Goal: Task Accomplishment & Management: Use online tool/utility

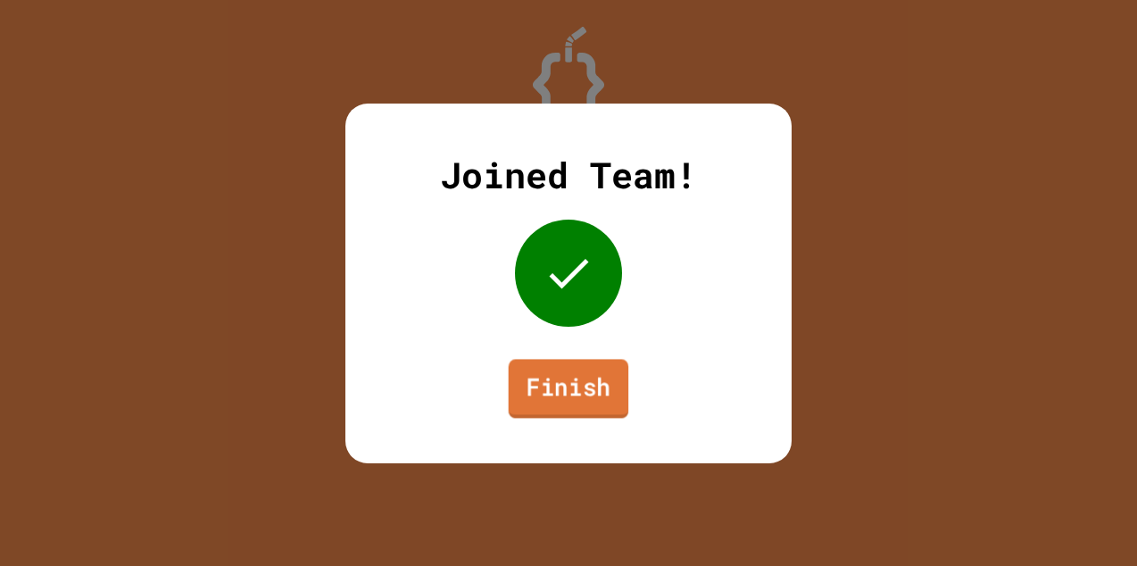
click at [571, 376] on link "Finish" at bounding box center [569, 388] width 120 height 59
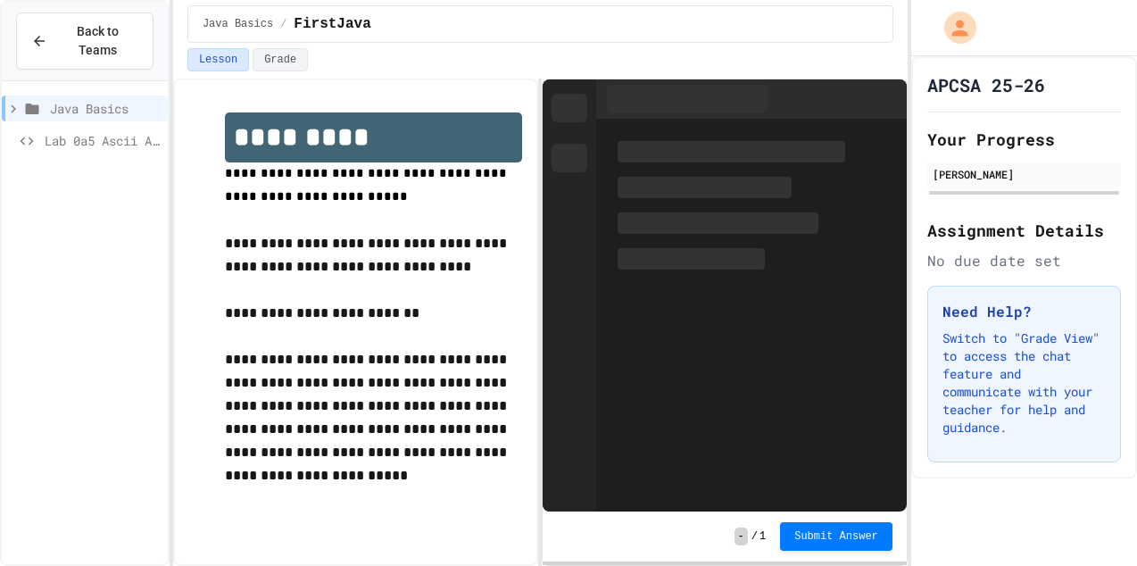
scroll to position [26, 0]
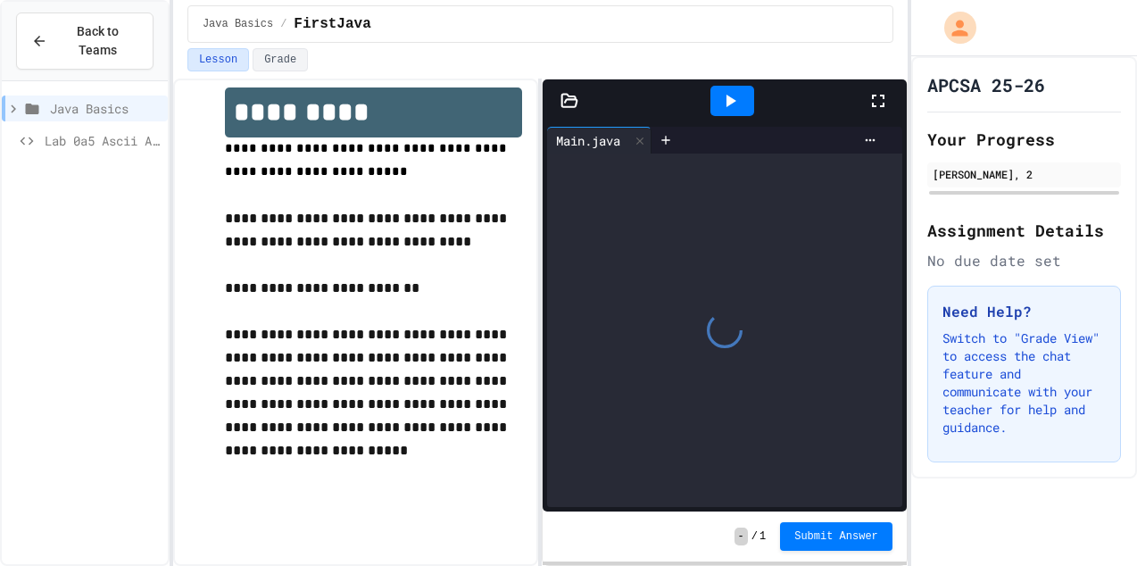
click at [727, 108] on icon at bounding box center [729, 100] width 21 height 21
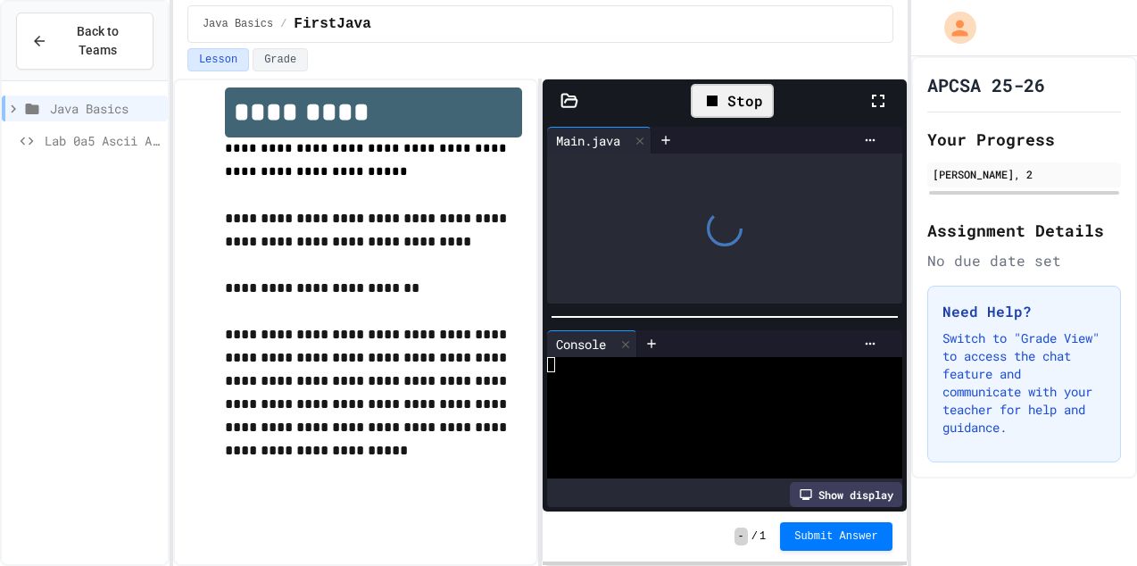
click at [727, 108] on div "Stop" at bounding box center [731, 101] width 83 height 34
click at [640, 139] on icon at bounding box center [639, 141] width 12 height 12
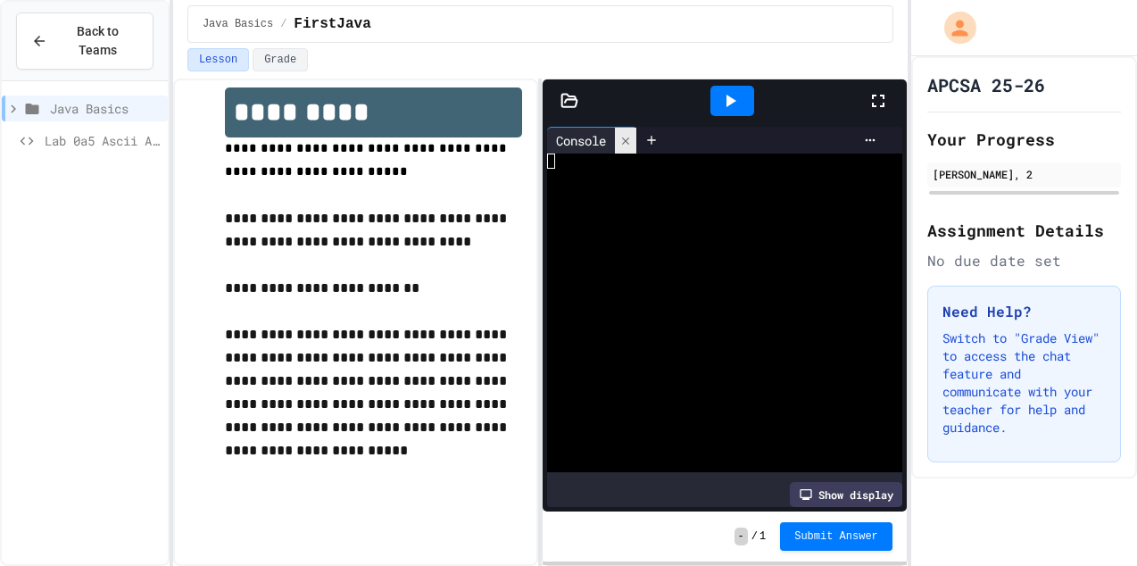
click at [632, 140] on icon at bounding box center [625, 141] width 12 height 12
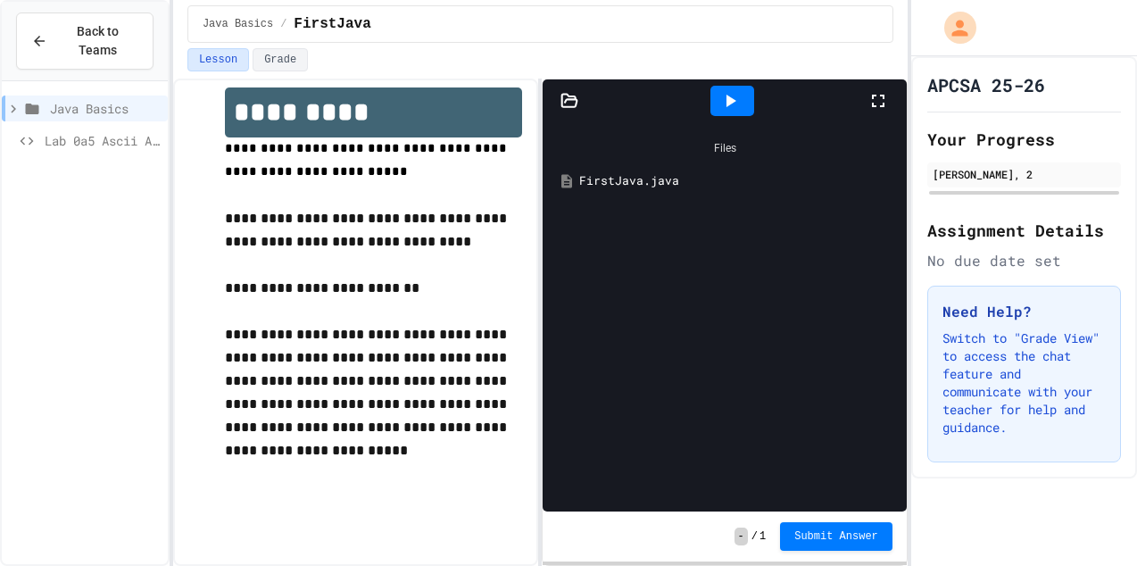
click at [575, 112] on div at bounding box center [723, 100] width 363 height 43
click at [604, 176] on div "FirstJava.java" at bounding box center [737, 181] width 316 height 18
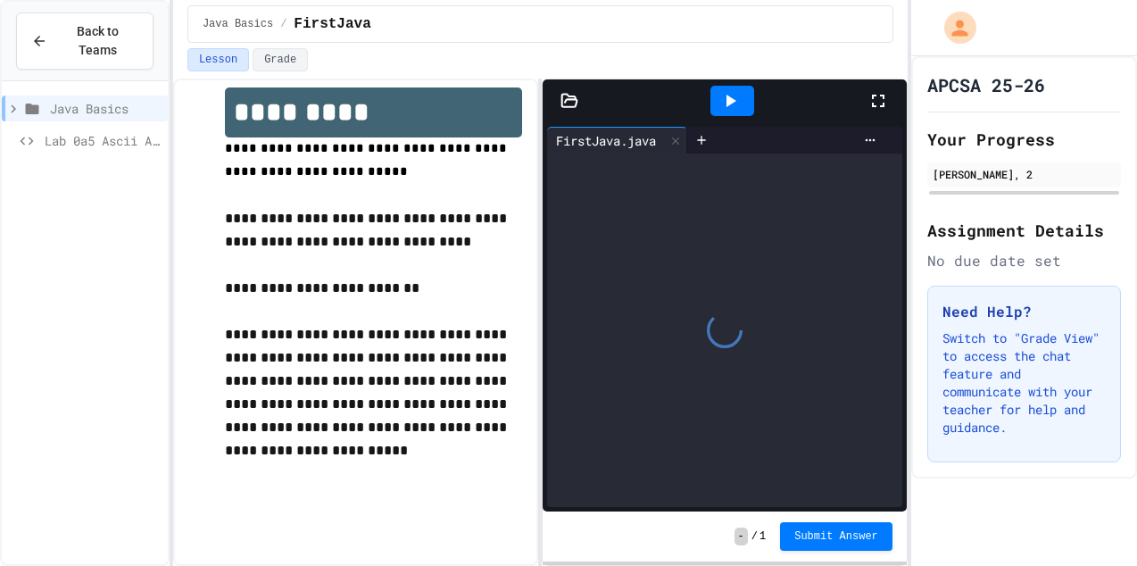
click at [604, 176] on div at bounding box center [724, 329] width 354 height 353
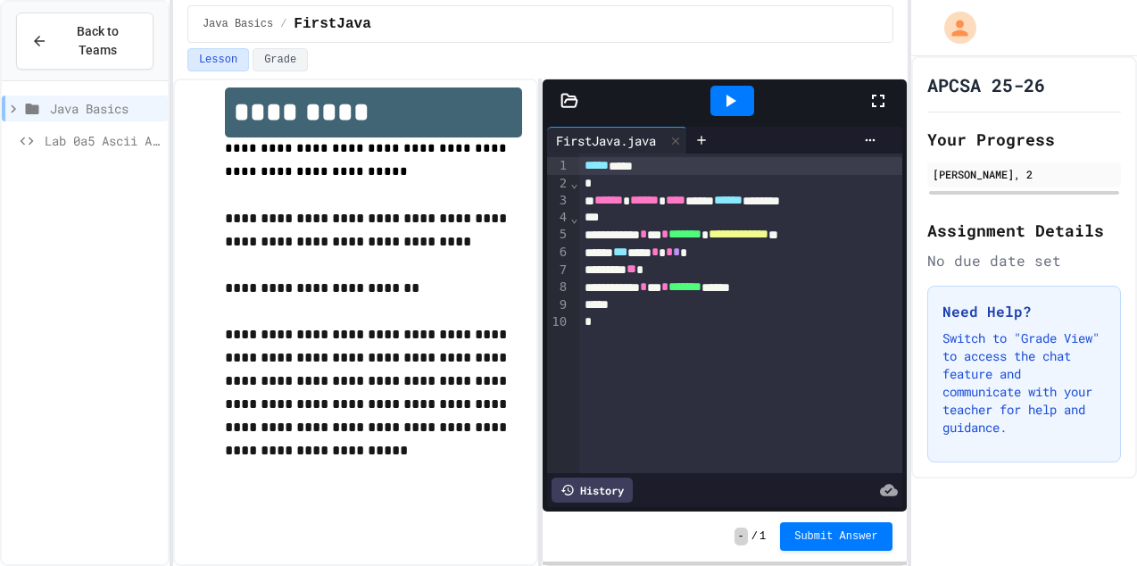
click at [732, 100] on icon at bounding box center [731, 101] width 10 height 12
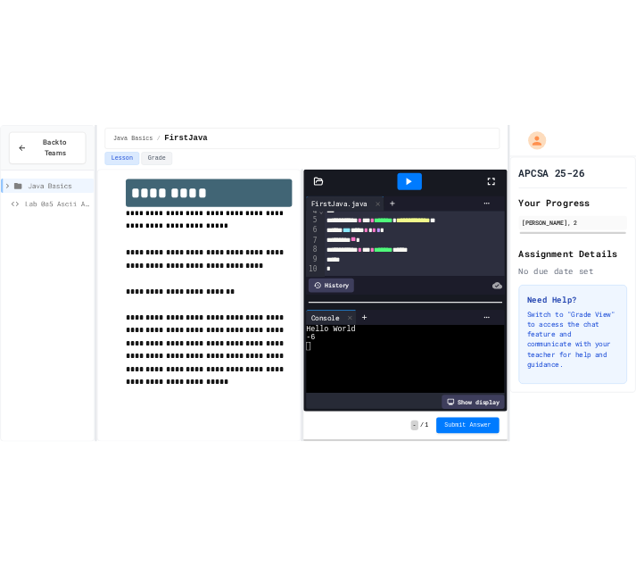
scroll to position [64, 0]
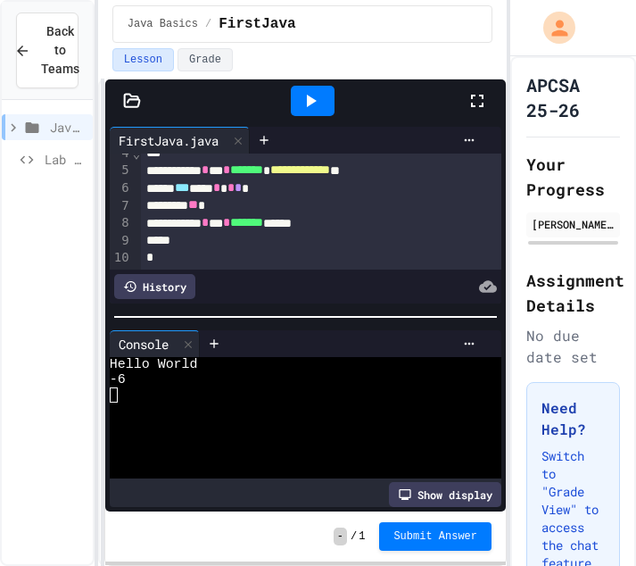
click at [102, 288] on div "**********" at bounding box center [302, 322] width 409 height 487
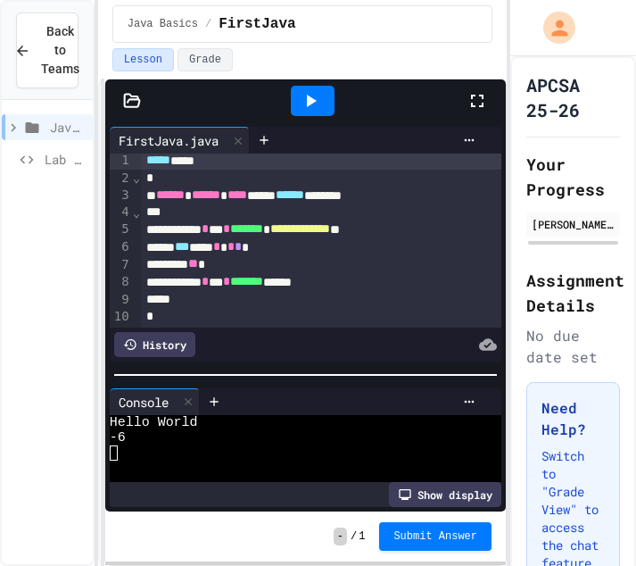
click at [237, 384] on div at bounding box center [305, 375] width 401 height 18
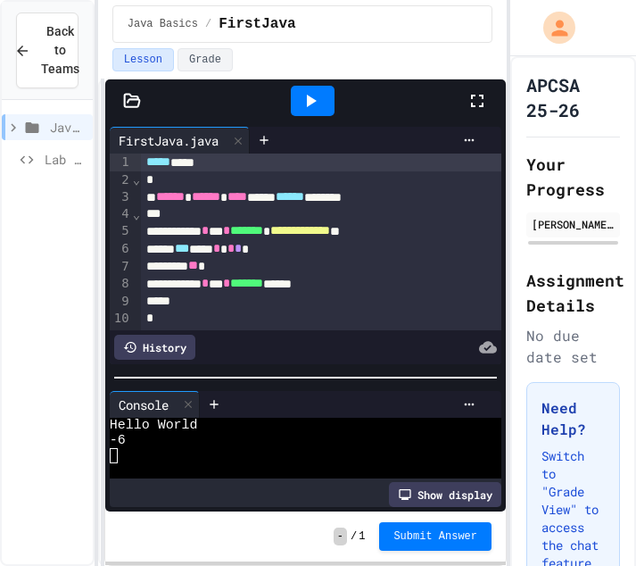
scroll to position [4, 0]
click at [465, 137] on icon at bounding box center [469, 140] width 14 height 14
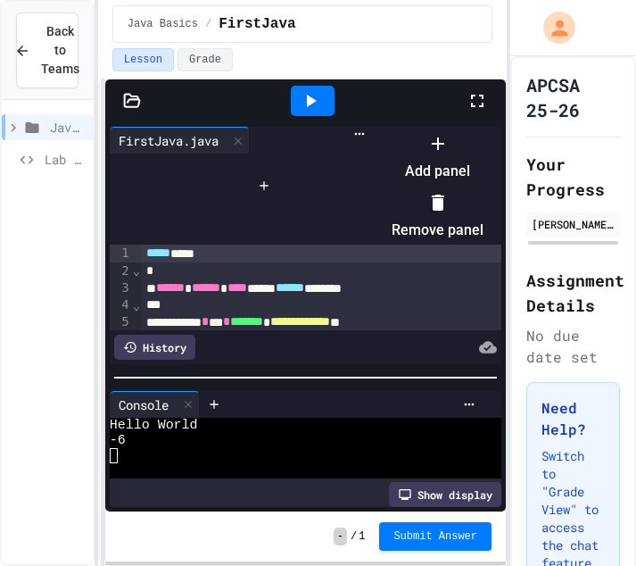
click at [467, 128] on div at bounding box center [429, 128] width 110 height 0
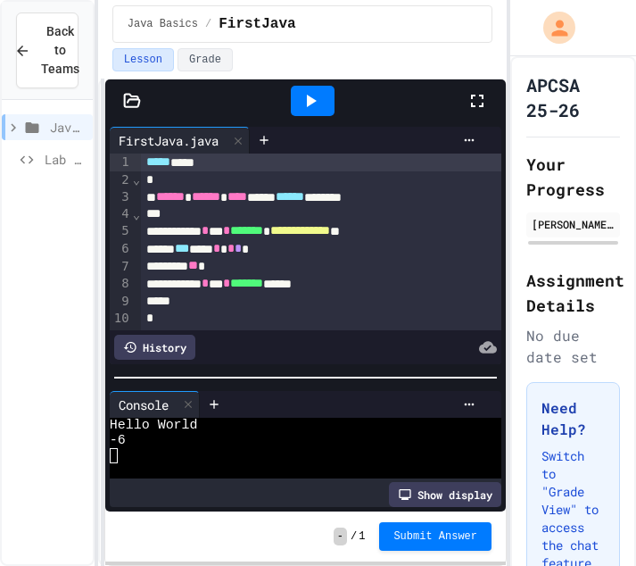
scroll to position [0, 0]
click at [129, 104] on icon at bounding box center [132, 101] width 18 height 18
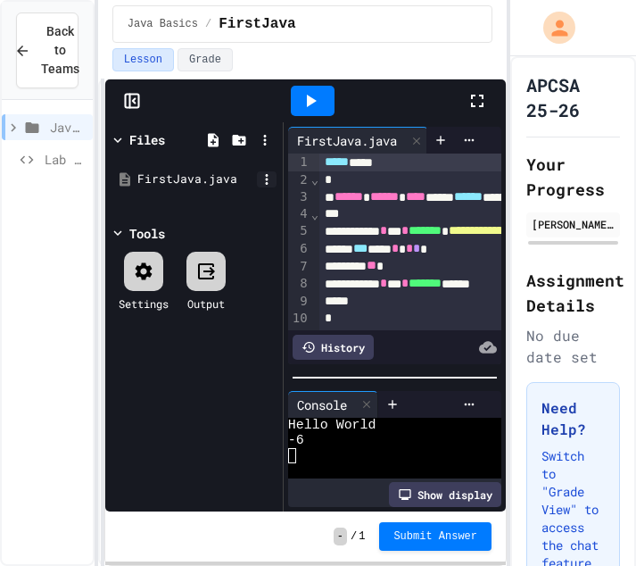
click at [266, 171] on icon at bounding box center [267, 179] width 16 height 16
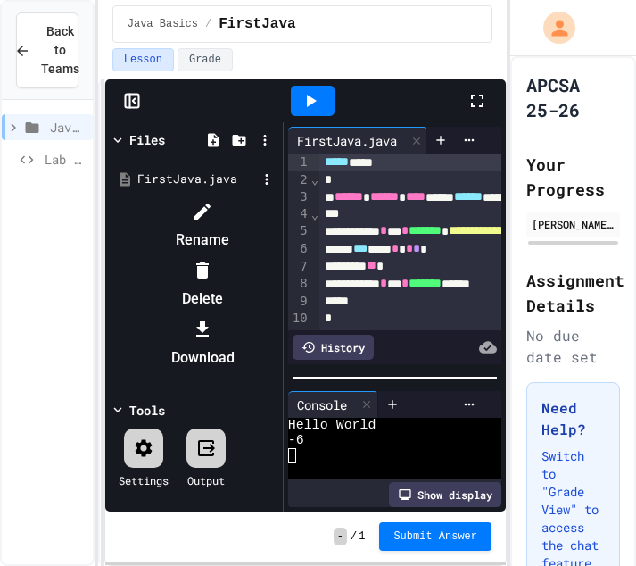
click at [221, 197] on div at bounding box center [194, 197] width 169 height 0
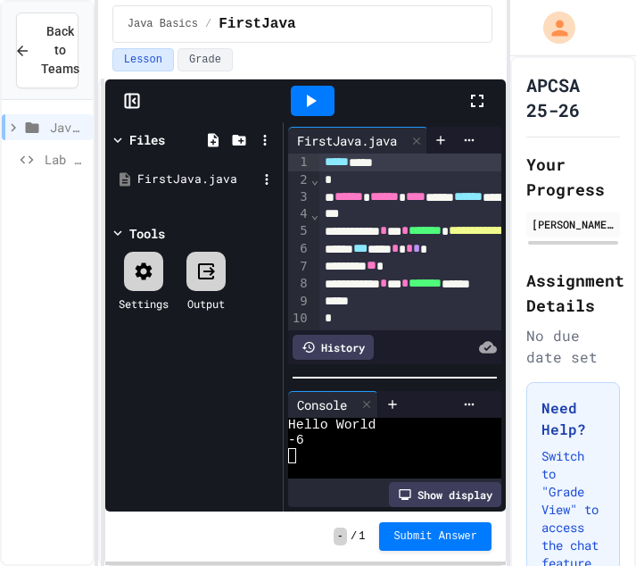
click at [189, 174] on div "FirstJava.java" at bounding box center [197, 179] width 120 height 18
click at [186, 174] on div "FirstJava.java" at bounding box center [197, 179] width 120 height 18
click at [155, 177] on div "FirstJava.java" at bounding box center [197, 179] width 120 height 18
click at [128, 170] on div "FirstJava.java" at bounding box center [194, 179] width 169 height 32
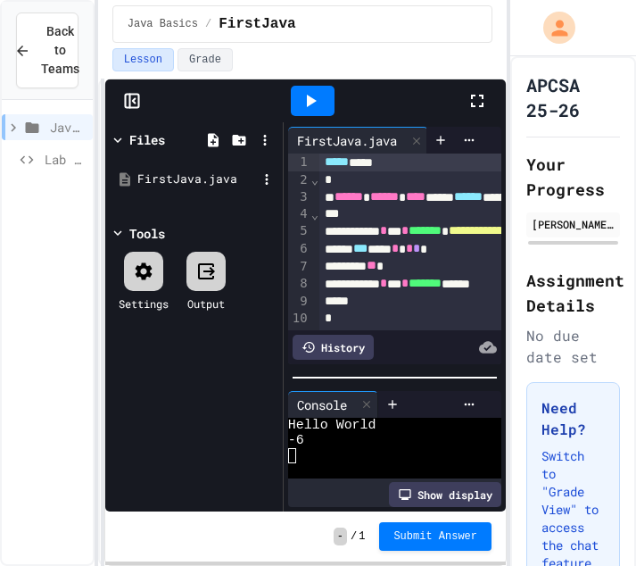
click at [128, 170] on div "FirstJava.java" at bounding box center [194, 179] width 169 height 32
click at [132, 104] on icon at bounding box center [132, 101] width 18 height 18
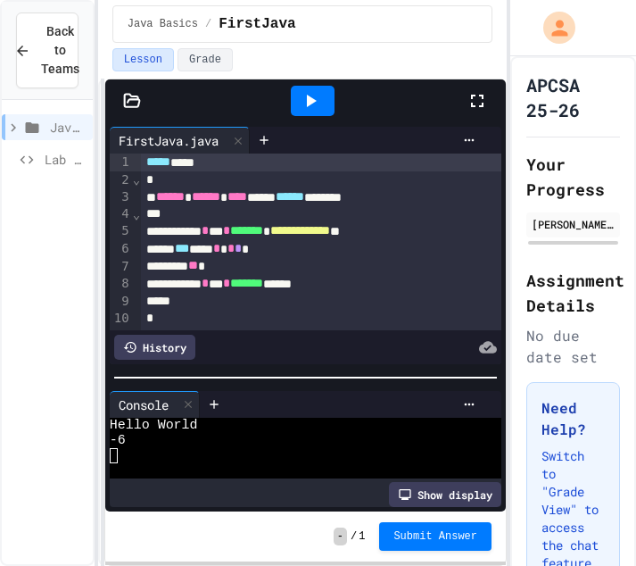
click at [410, 203] on div "****** ****** **** ***** ****** ********" at bounding box center [321, 197] width 360 height 18
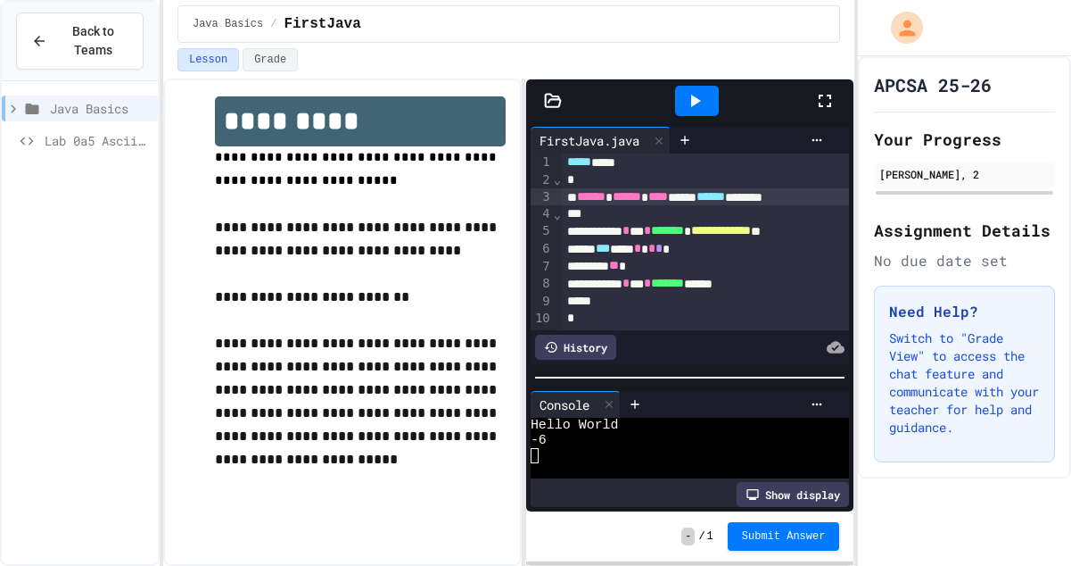
scroll to position [3, 0]
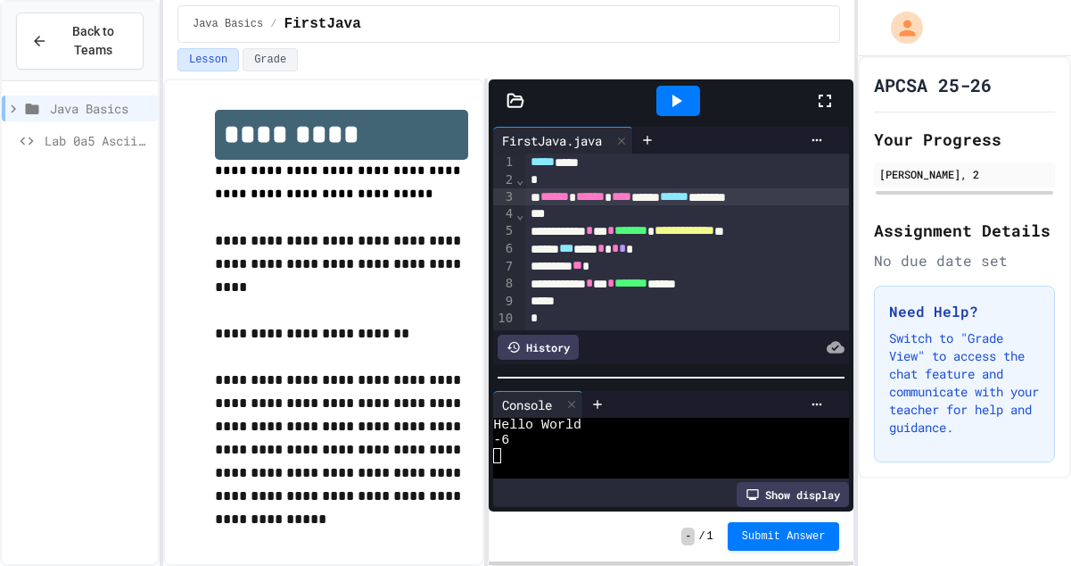
click at [491, 101] on div "**********" at bounding box center [508, 322] width 691 height 487
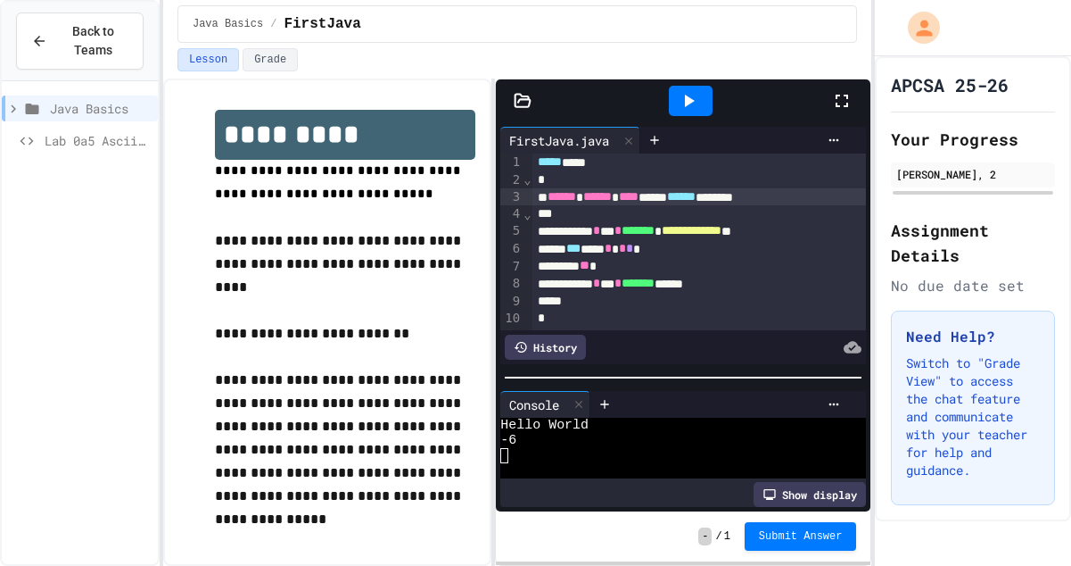
click at [876, 142] on div "**********" at bounding box center [535, 283] width 1071 height 566
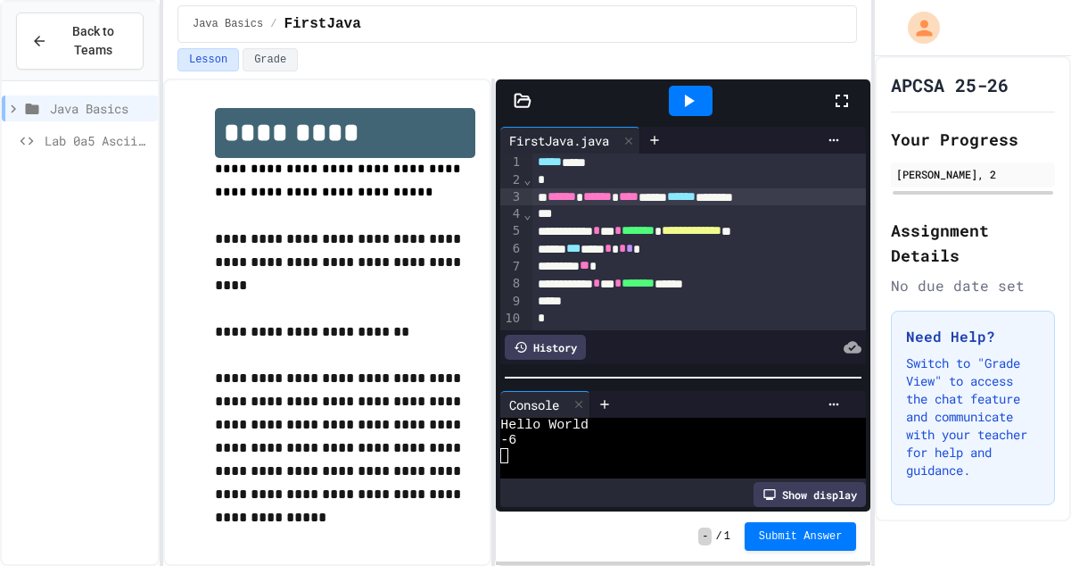
scroll to position [4, 0]
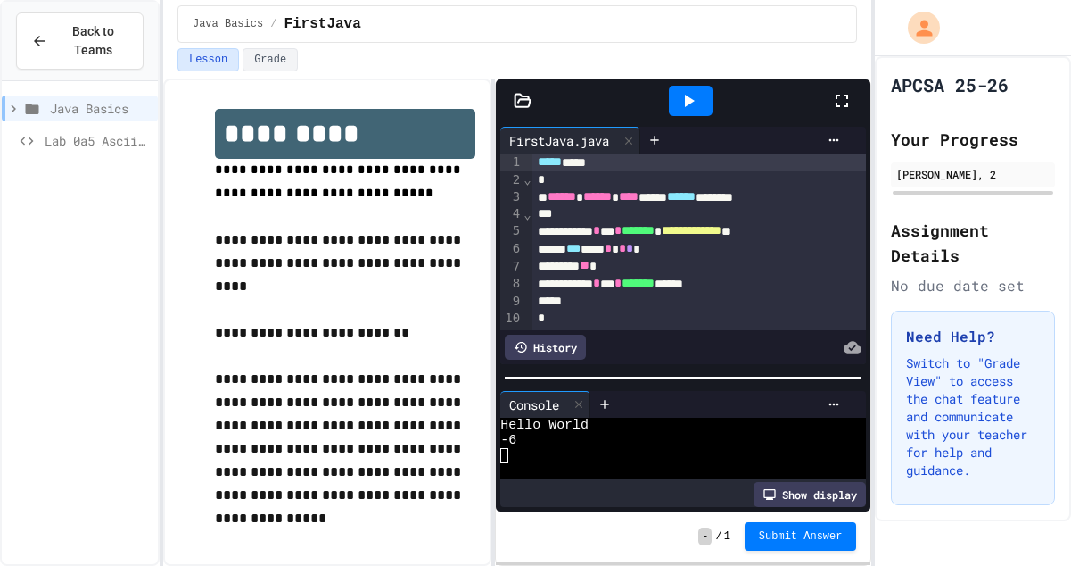
click at [596, 166] on div "***** ****" at bounding box center [700, 162] width 335 height 18
click at [426, 272] on p "**********" at bounding box center [345, 263] width 260 height 70
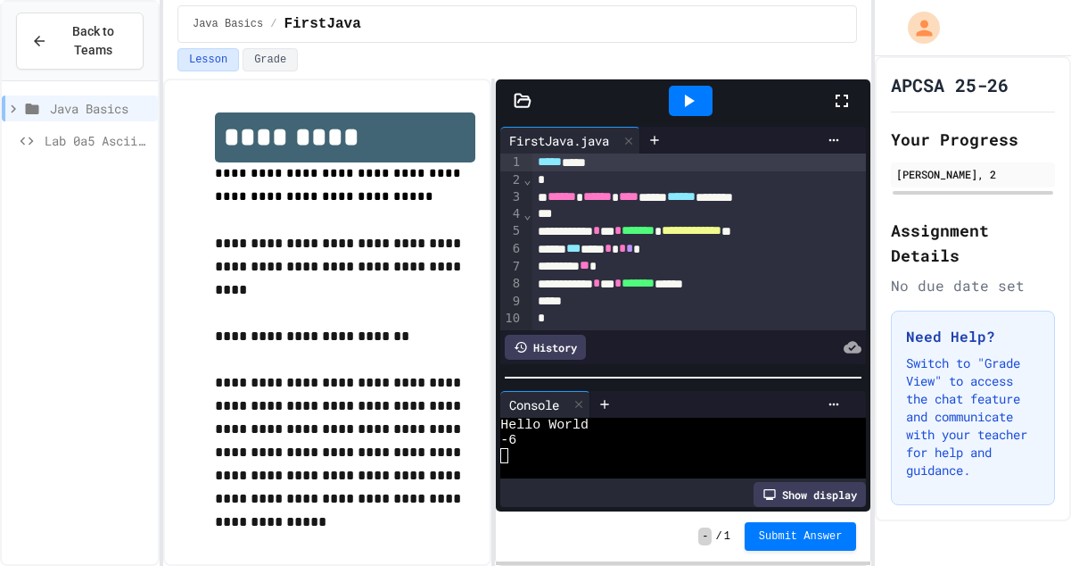
scroll to position [0, 0]
click at [266, 58] on button "Grade" at bounding box center [270, 59] width 55 height 23
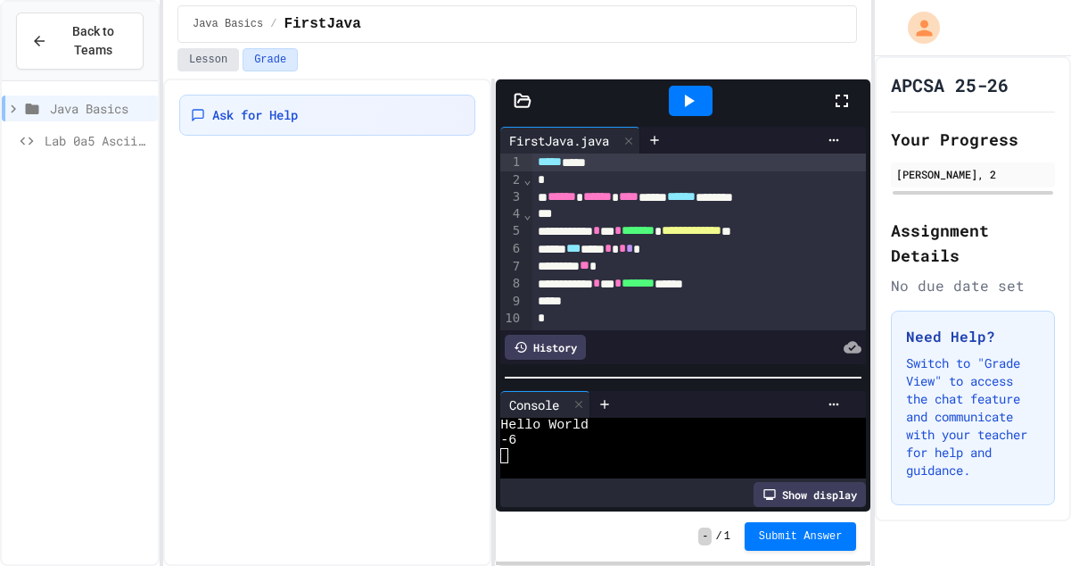
click at [214, 59] on button "Lesson" at bounding box center [209, 59] width 62 height 23
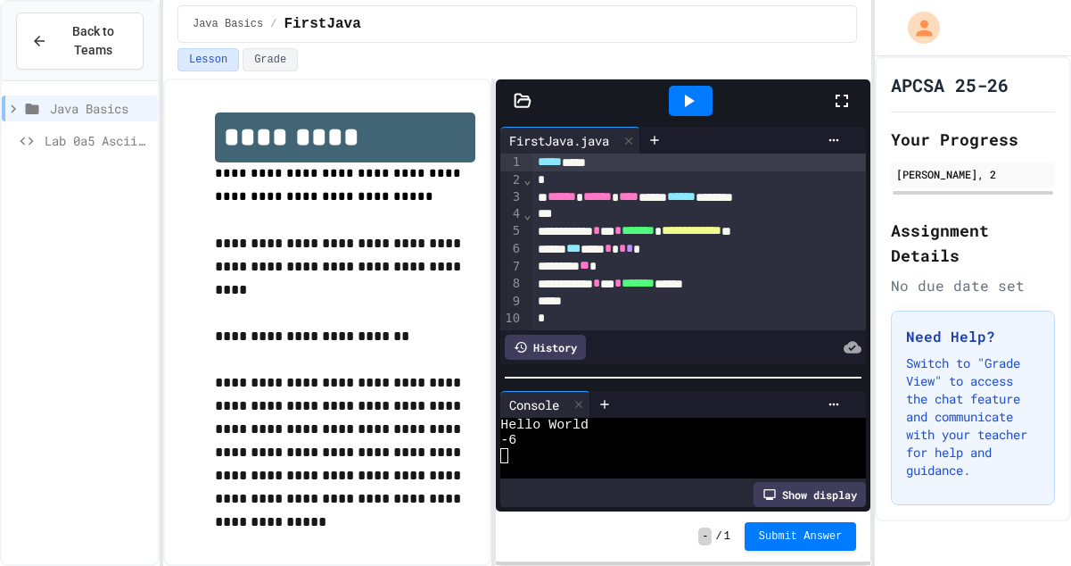
scroll to position [49, 0]
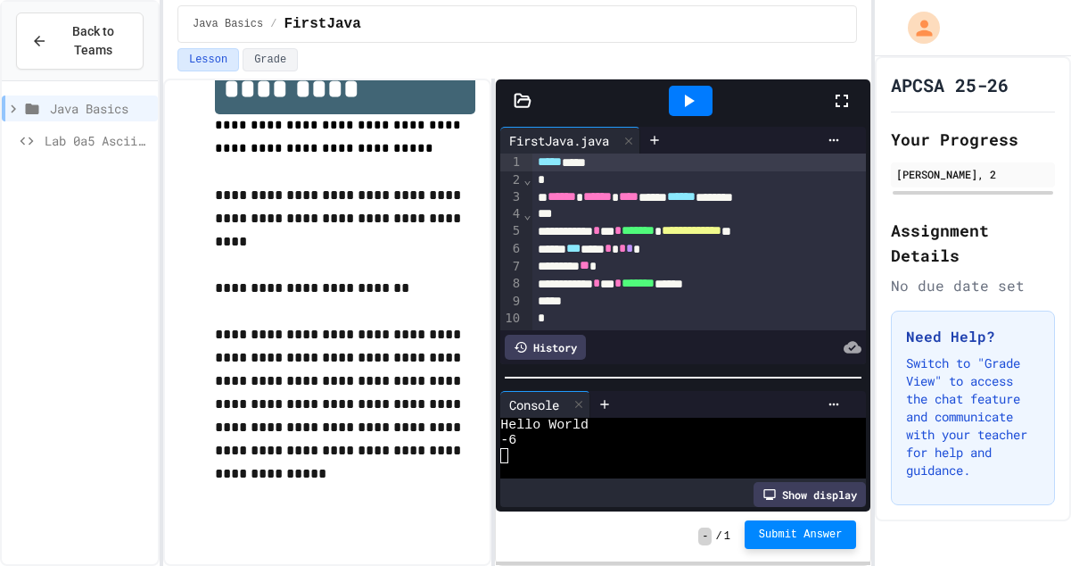
click at [776, 524] on button "Submit Answer" at bounding box center [801, 534] width 112 height 29
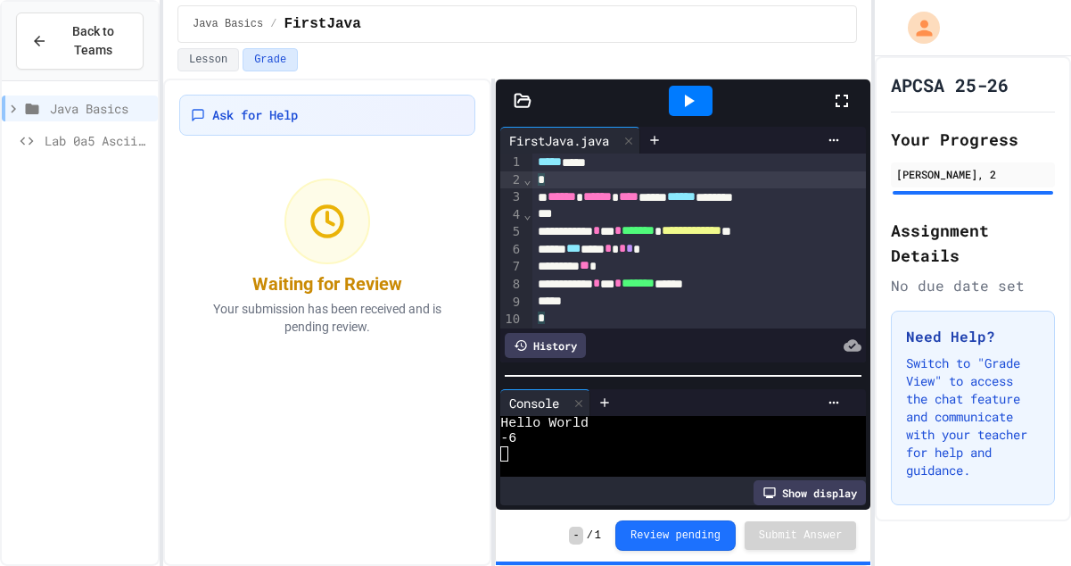
click at [613, 185] on div "*" at bounding box center [700, 179] width 335 height 17
click at [632, 156] on div "***** ****" at bounding box center [700, 163] width 335 height 18
click at [687, 107] on icon at bounding box center [688, 100] width 21 height 21
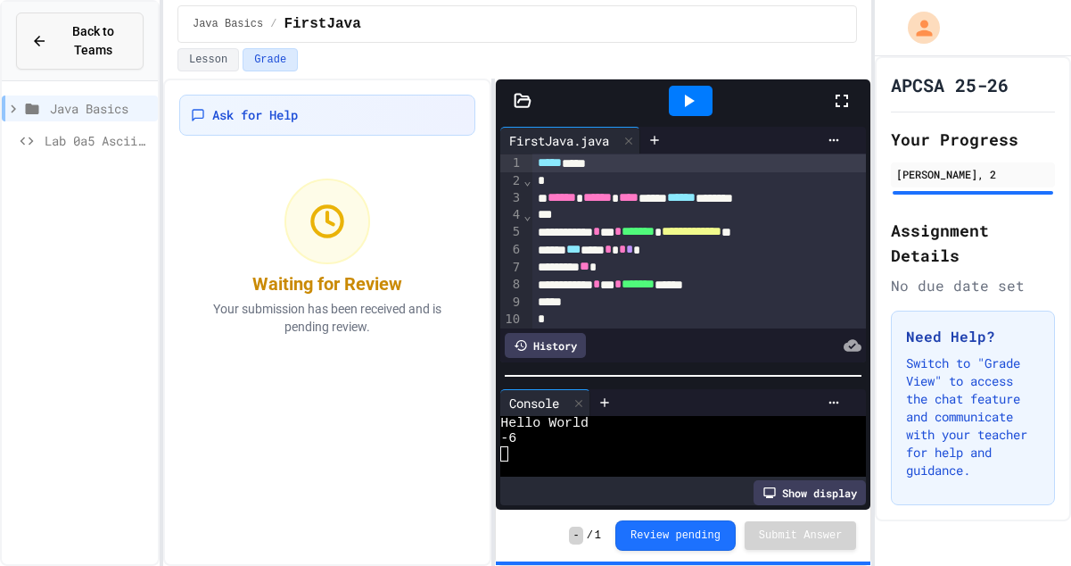
click at [110, 51] on span "Back to Teams" at bounding box center [93, 40] width 70 height 37
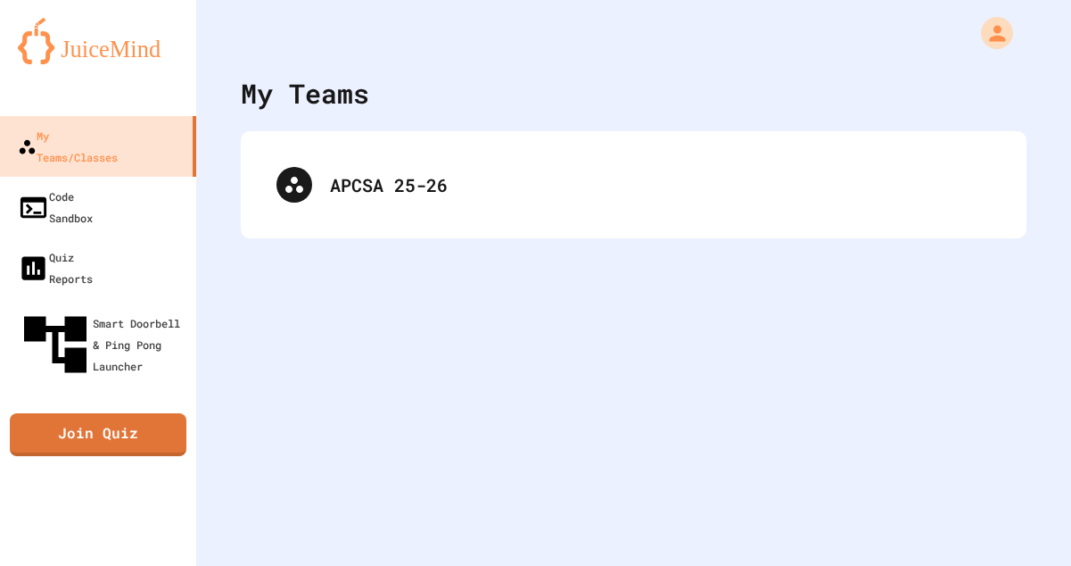
click at [427, 272] on div "My Teams APCSA 25-26" at bounding box center [633, 283] width 875 height 566
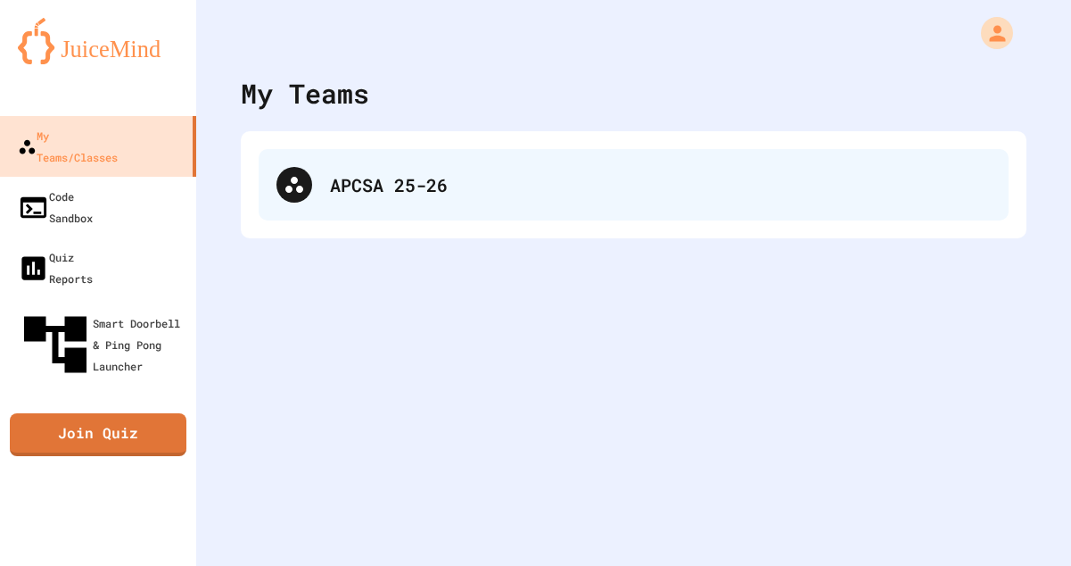
click at [397, 199] on div "APCSA 25-26" at bounding box center [634, 184] width 750 height 71
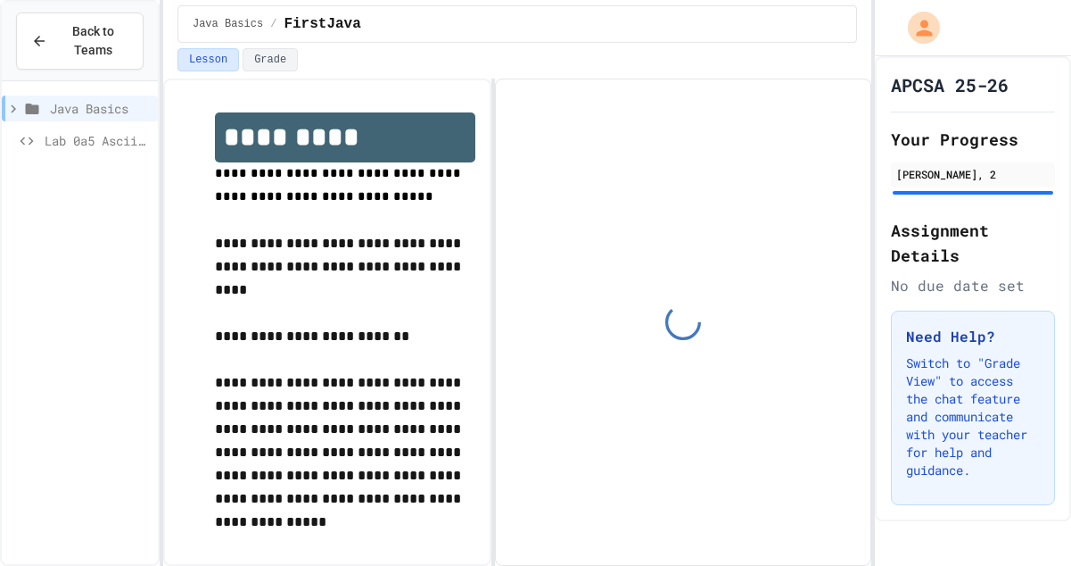
scroll to position [49, 0]
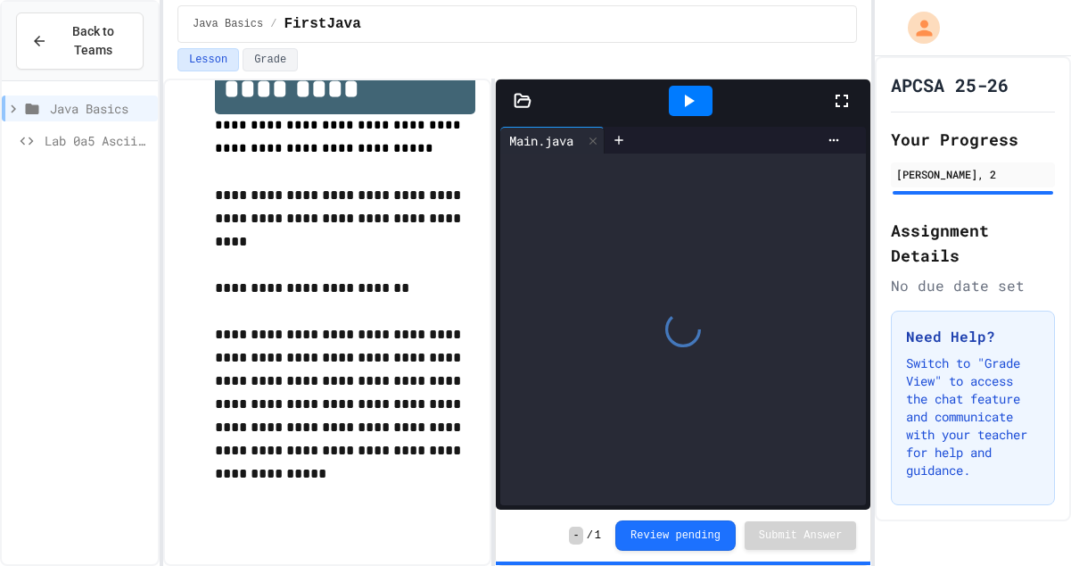
click at [71, 143] on span "Lab 0a5 Ascii Art" at bounding box center [98, 140] width 106 height 19
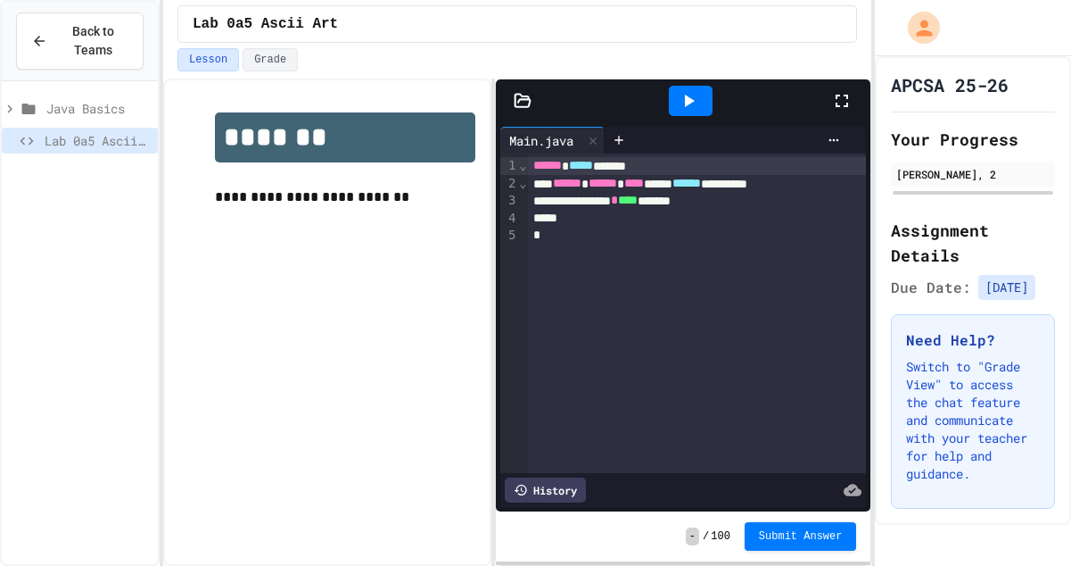
click at [240, 203] on p "**********" at bounding box center [345, 197] width 260 height 23
click at [7, 106] on icon at bounding box center [10, 109] width 16 height 16
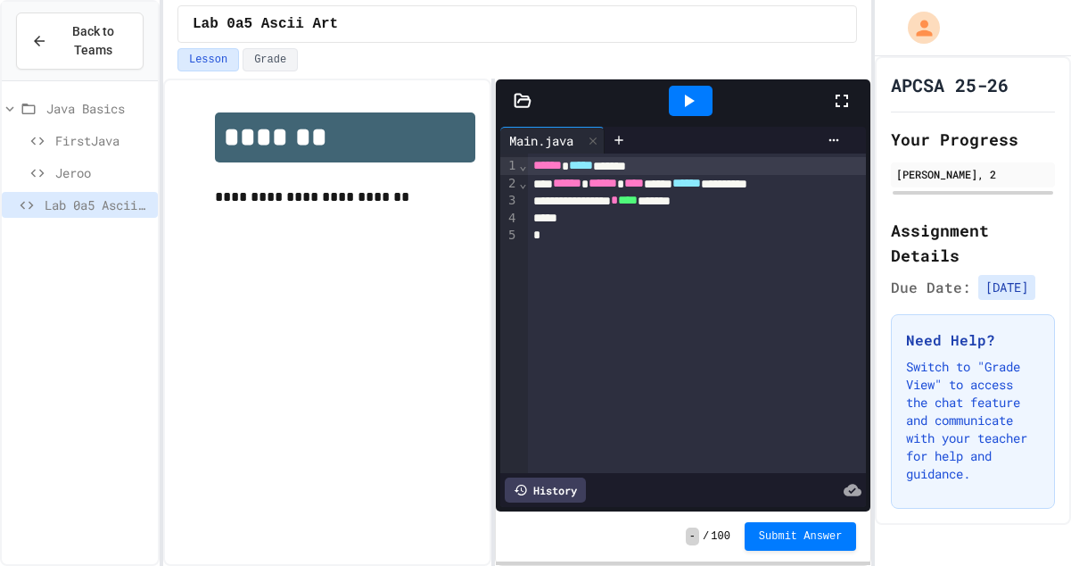
click at [64, 169] on span "Jeroo" at bounding box center [102, 172] width 95 height 19
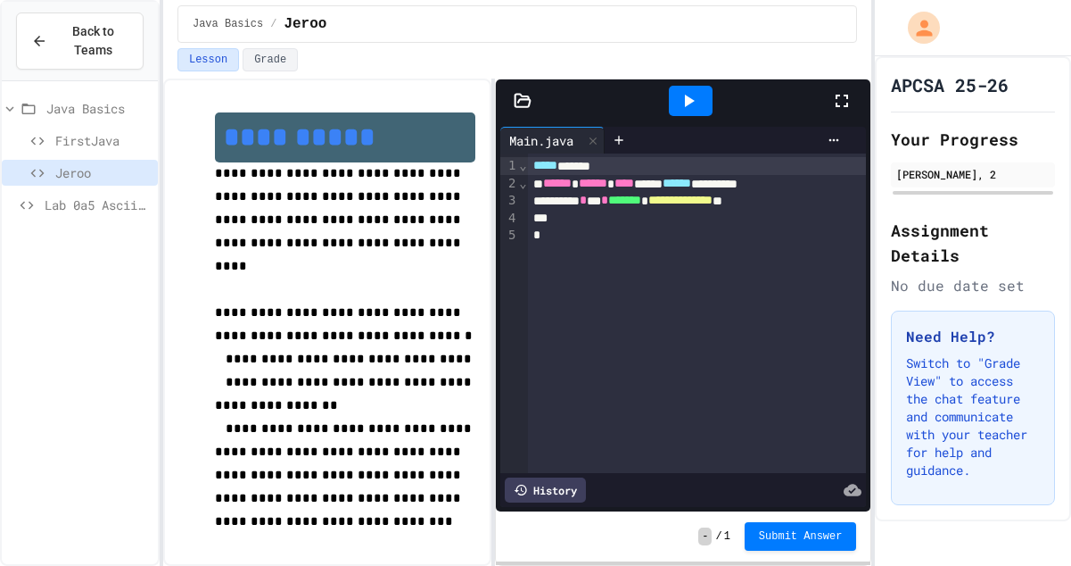
click at [520, 103] on icon at bounding box center [523, 101] width 18 height 18
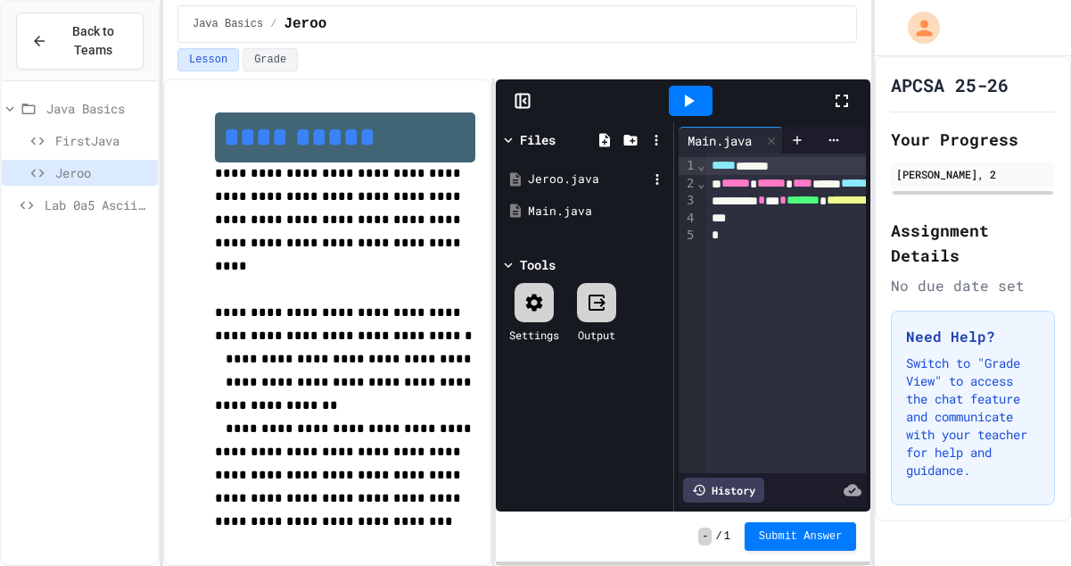
click at [555, 188] on div "Jeroo.java" at bounding box center [584, 179] width 169 height 32
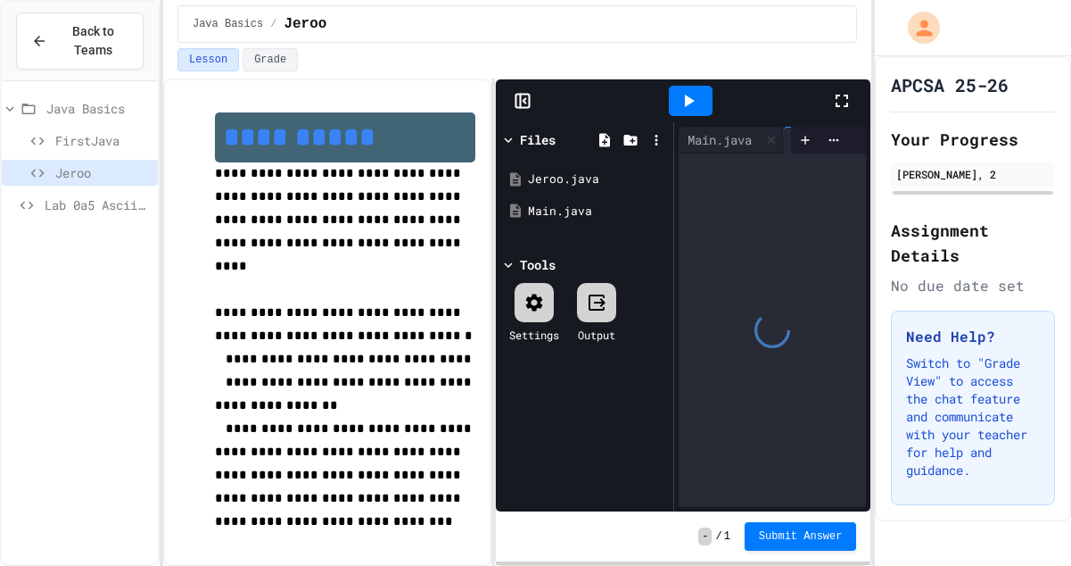
click at [519, 104] on icon at bounding box center [523, 101] width 18 height 18
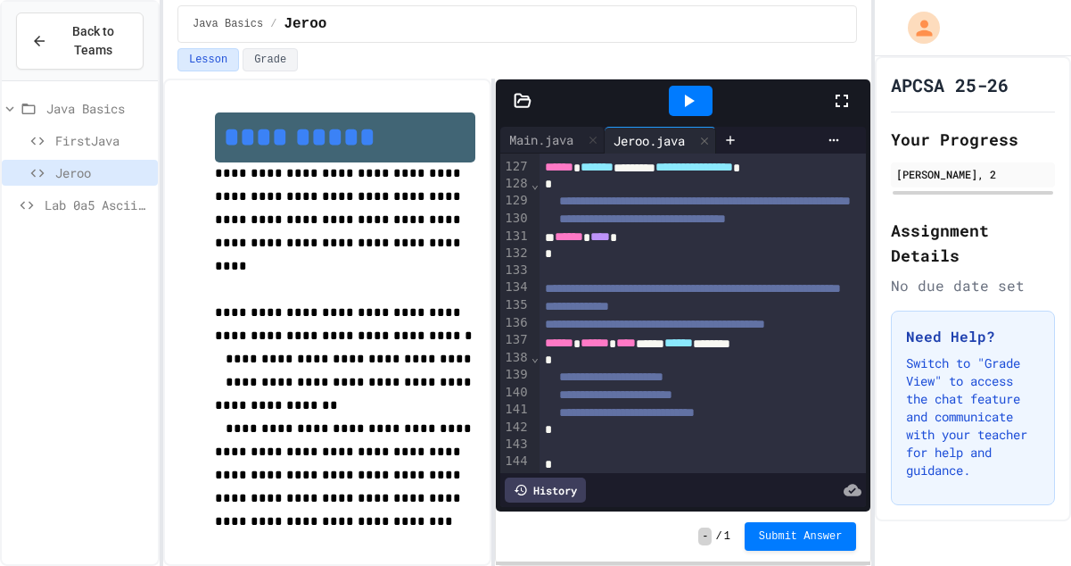
scroll to position [2176, 0]
click at [56, 202] on span "Lab 0a5 Ascii Art" at bounding box center [98, 204] width 106 height 19
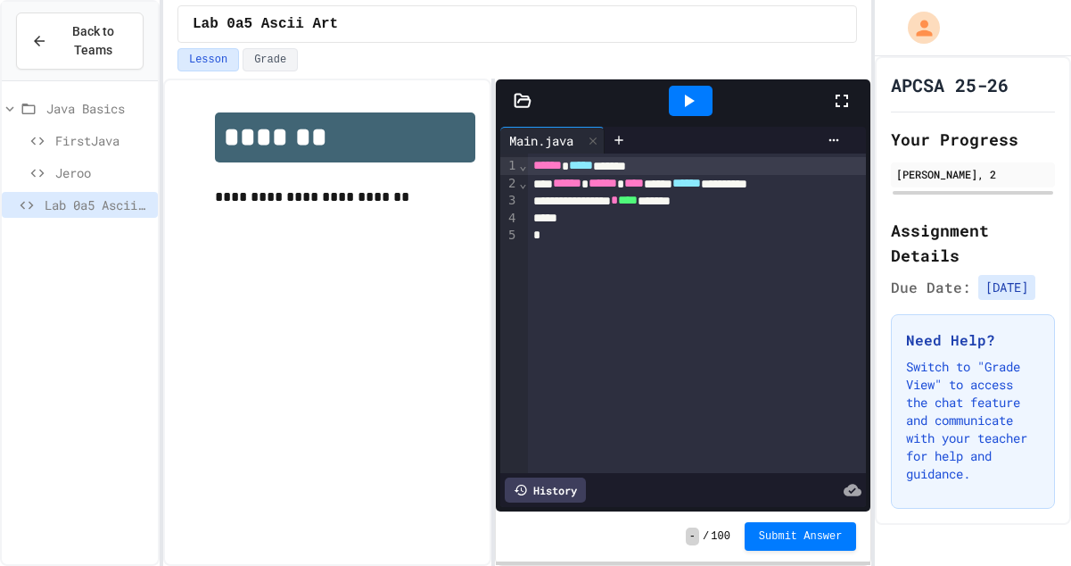
click at [524, 87] on div at bounding box center [683, 100] width 375 height 43
click at [522, 98] on icon at bounding box center [523, 101] width 18 height 18
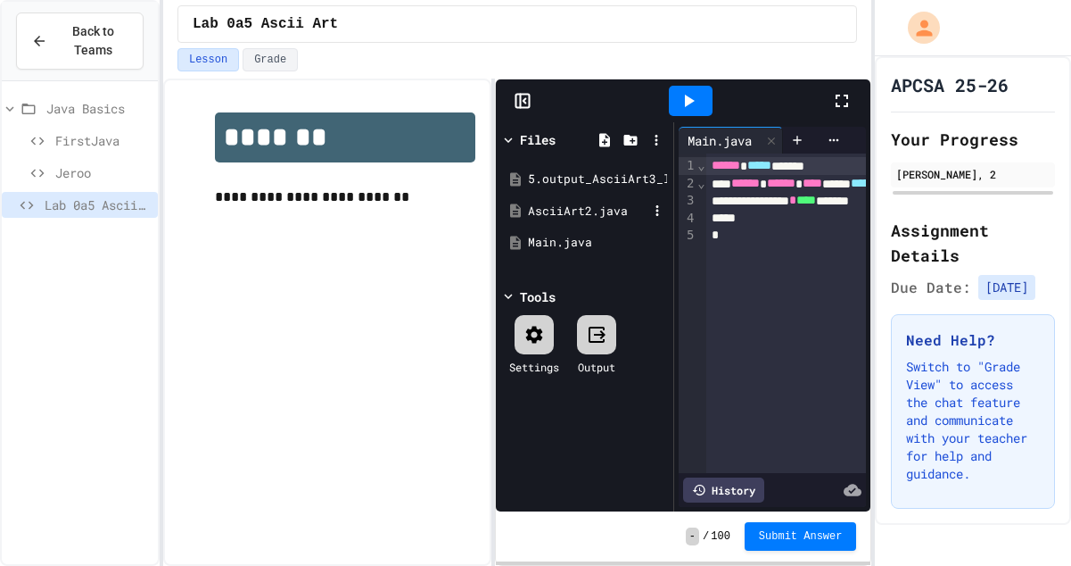
click at [558, 217] on div "AsciiArt2.java" at bounding box center [588, 212] width 120 height 18
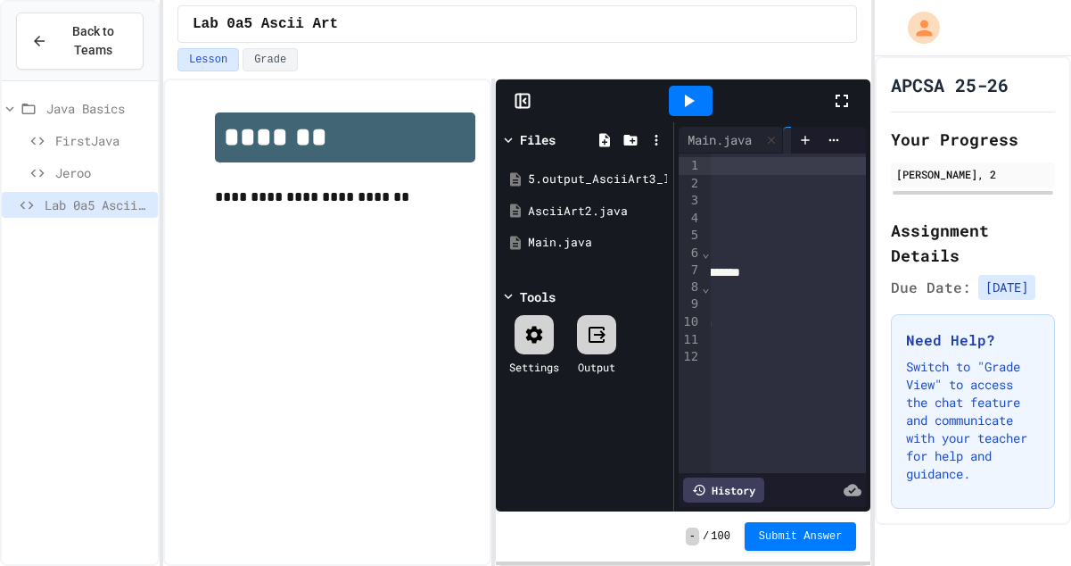
scroll to position [0, 190]
click at [583, 172] on div "5.output_AsciiArt3_lab_java_aplus.pdf" at bounding box center [588, 179] width 120 height 18
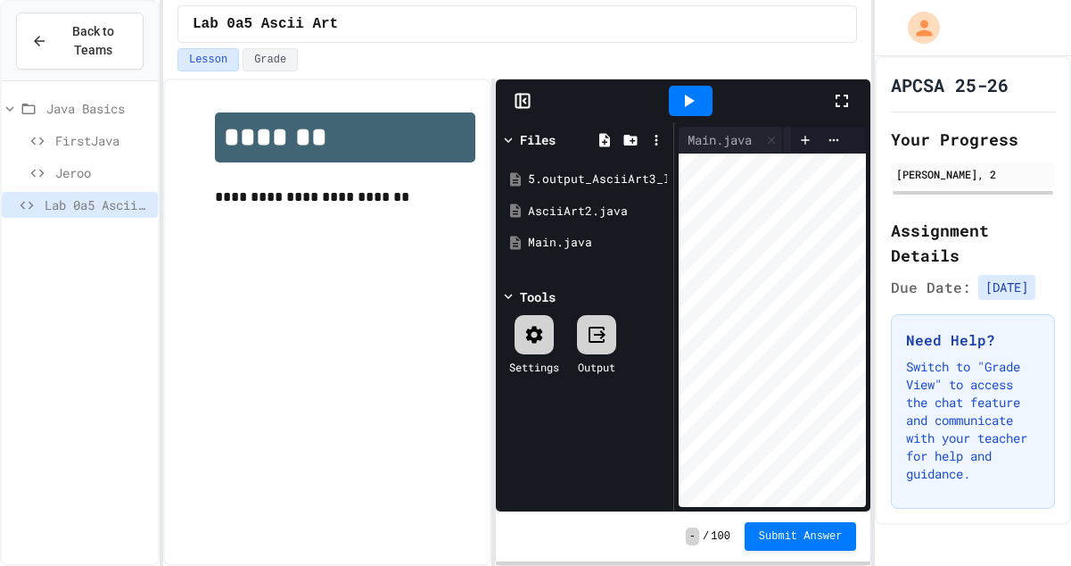
scroll to position [75, 80]
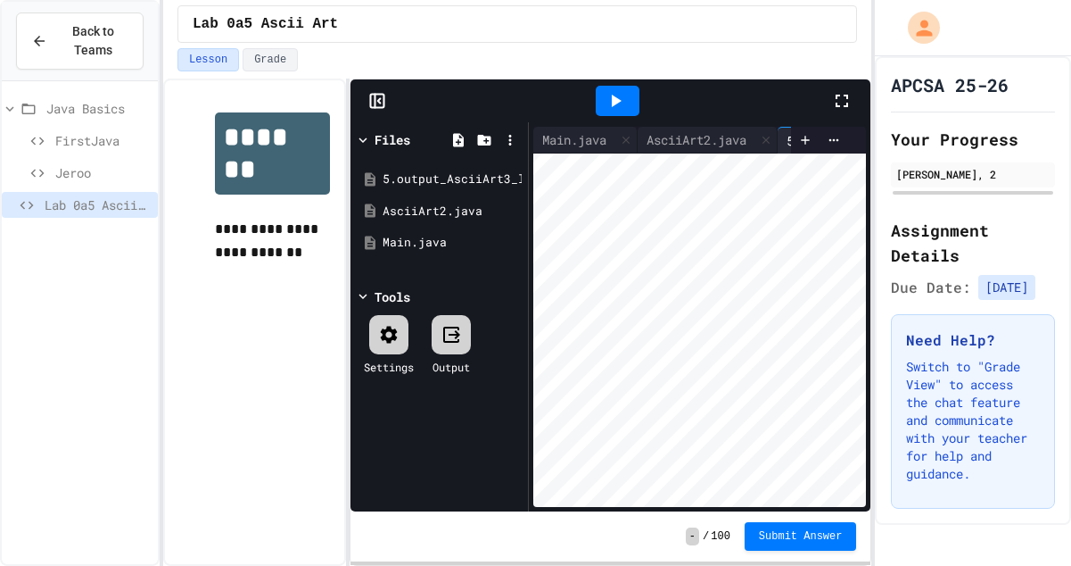
click at [350, 106] on div "**********" at bounding box center [517, 322] width 709 height 487
